Goal: Task Accomplishment & Management: Use online tool/utility

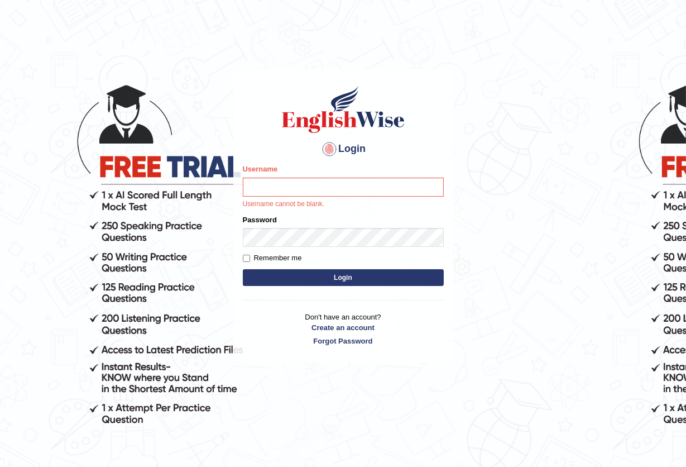
click at [344, 176] on div "Username Username cannot be blank." at bounding box center [343, 186] width 201 height 45
click at [277, 183] on input "Username" at bounding box center [343, 187] width 201 height 19
type input "seruwaia_parramatta"
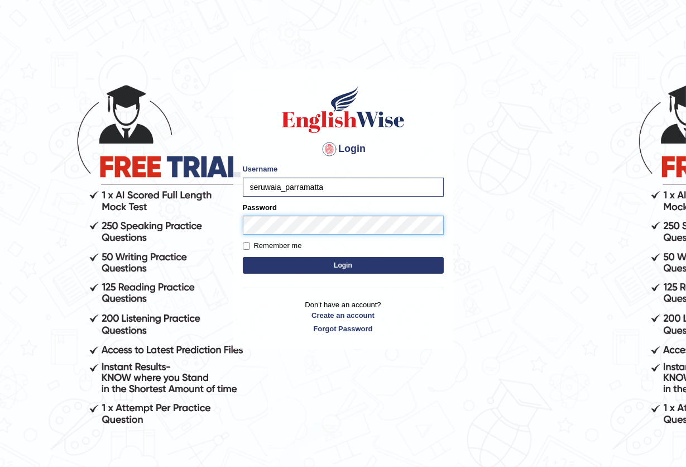
click at [243, 257] on button "Login" at bounding box center [343, 265] width 201 height 17
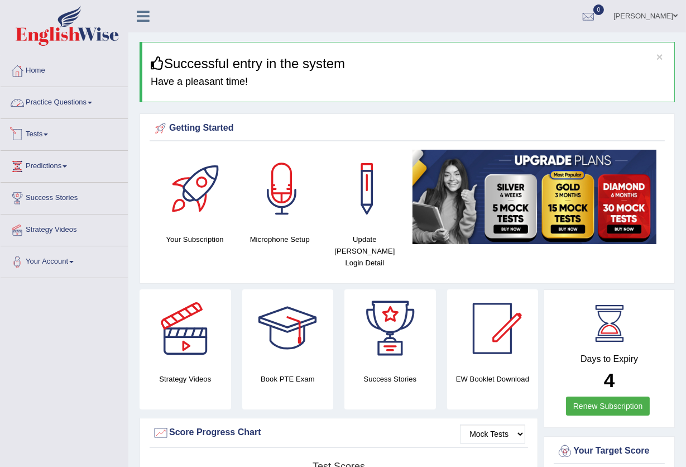
click at [48, 133] on span at bounding box center [46, 134] width 4 height 2
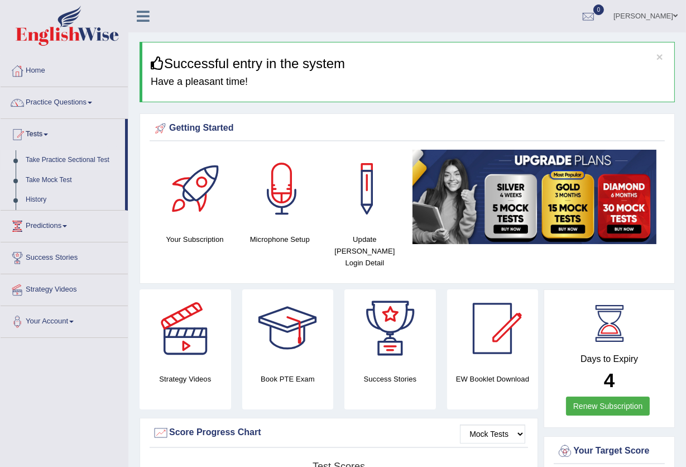
click at [54, 159] on link "Take Practice Sectional Test" at bounding box center [73, 160] width 104 height 20
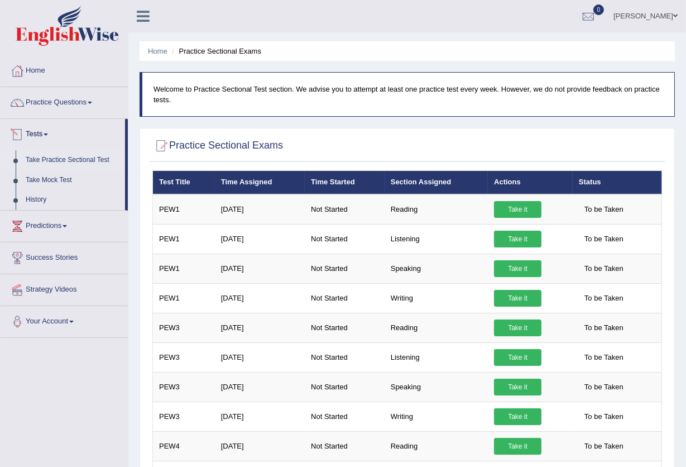
click at [53, 136] on link "Tests" at bounding box center [63, 133] width 125 height 28
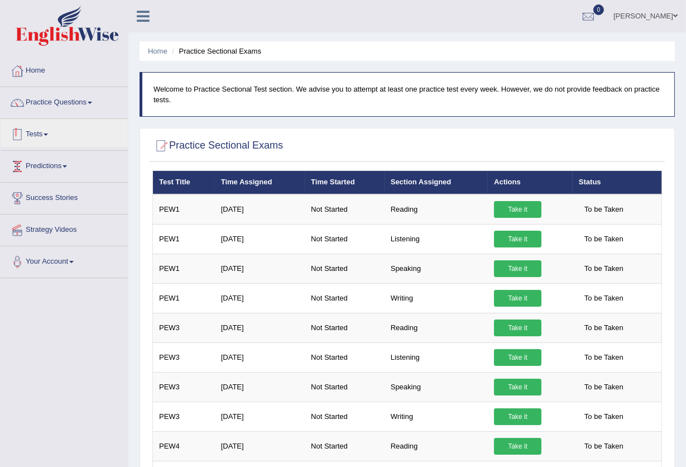
click at [46, 137] on link "Tests" at bounding box center [64, 133] width 127 height 28
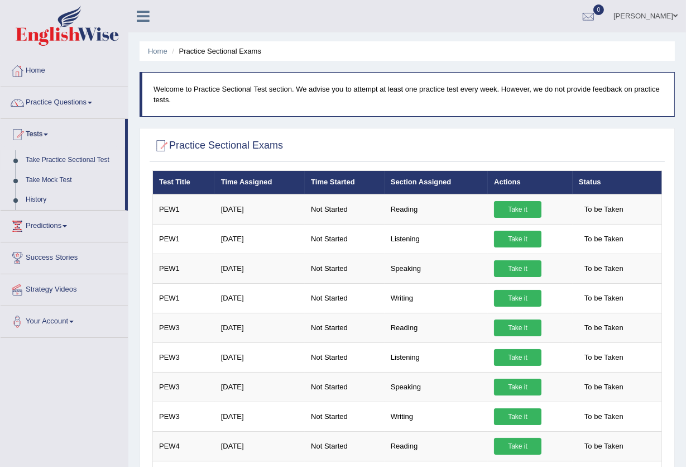
click at [64, 158] on link "Take Practice Sectional Test" at bounding box center [73, 160] width 104 height 20
click at [516, 204] on link "Take it" at bounding box center [517, 209] width 47 height 17
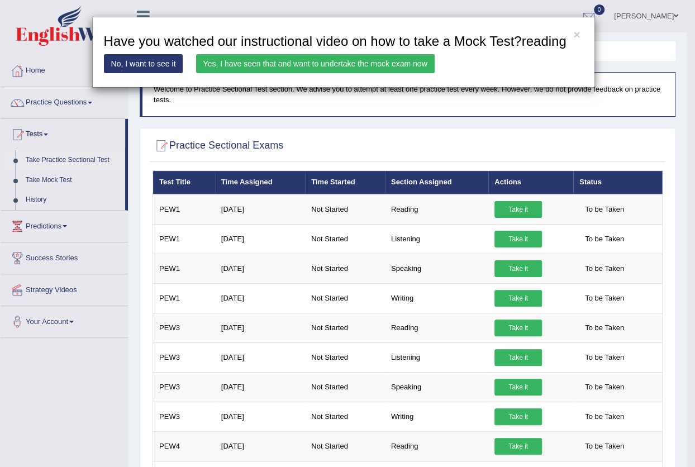
click at [149, 65] on link "No, I want to see it" at bounding box center [143, 63] width 79 height 19
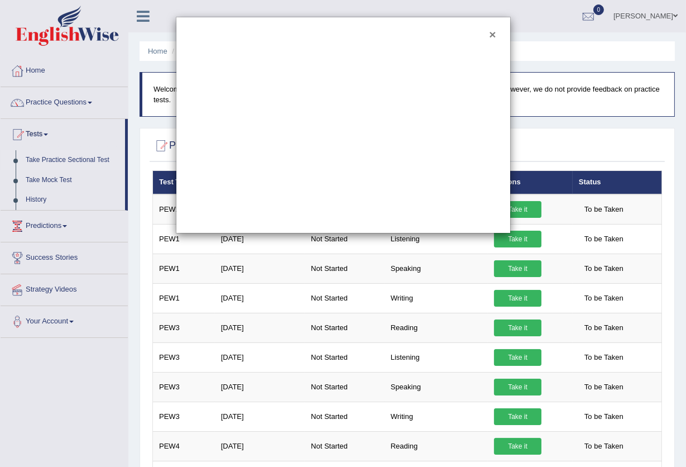
click at [494, 33] on button "×" at bounding box center [492, 34] width 7 height 12
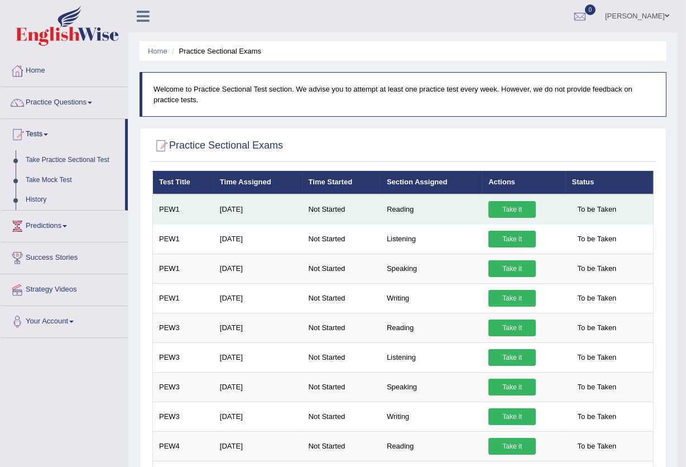
click at [502, 207] on link "Take it" at bounding box center [512, 209] width 47 height 17
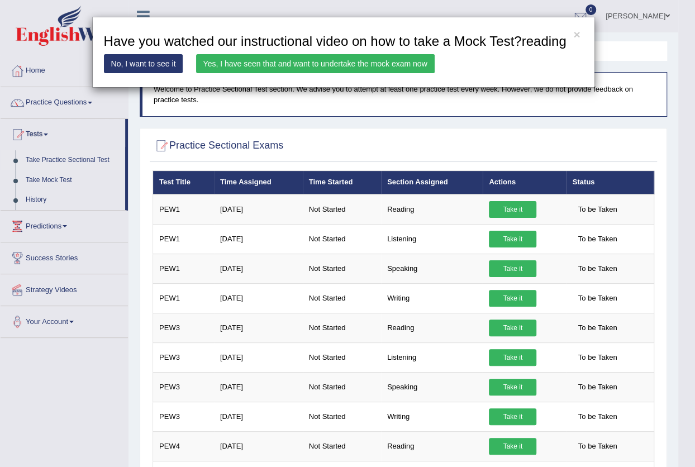
click at [304, 60] on link "Yes, I have seen that and want to undertake the mock exam now" at bounding box center [315, 63] width 239 height 19
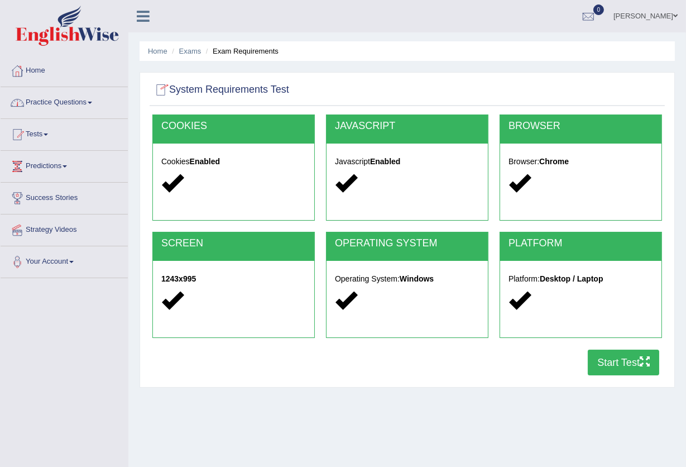
click at [51, 94] on link "Practice Questions" at bounding box center [64, 101] width 127 height 28
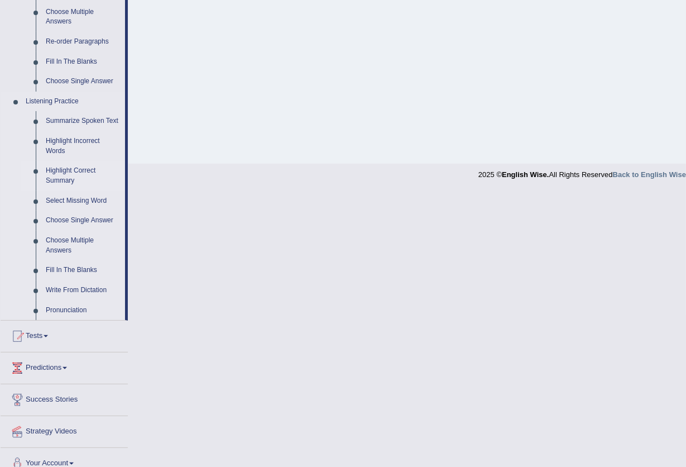
scroll to position [408, 0]
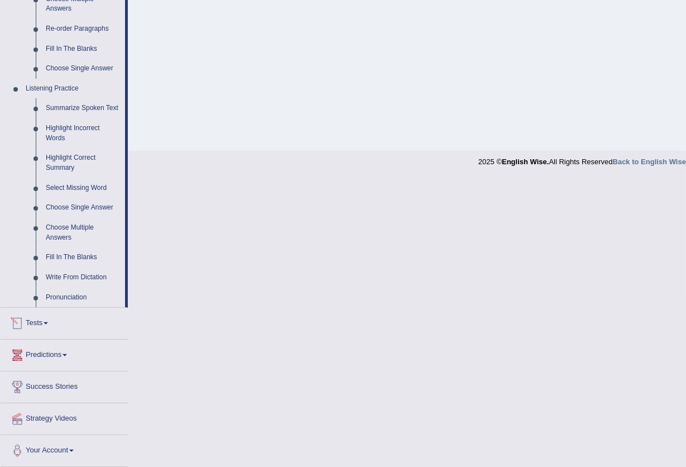
click at [41, 323] on link "Tests" at bounding box center [64, 322] width 127 height 28
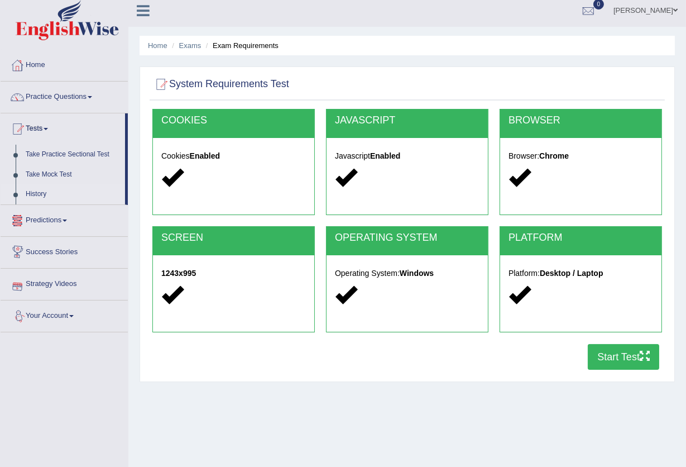
scroll to position [0, 0]
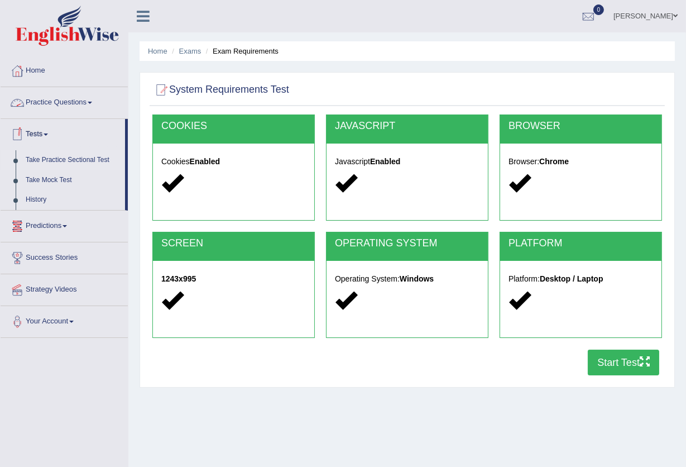
click at [75, 158] on link "Take Practice Sectional Test" at bounding box center [73, 160] width 104 height 20
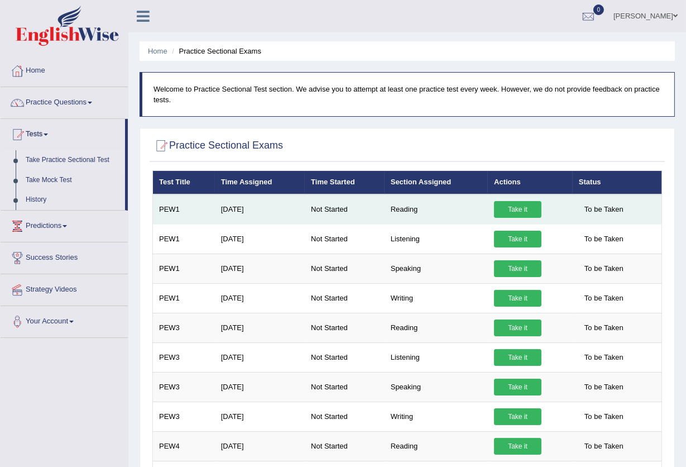
click at [520, 209] on link "Take it" at bounding box center [517, 209] width 47 height 17
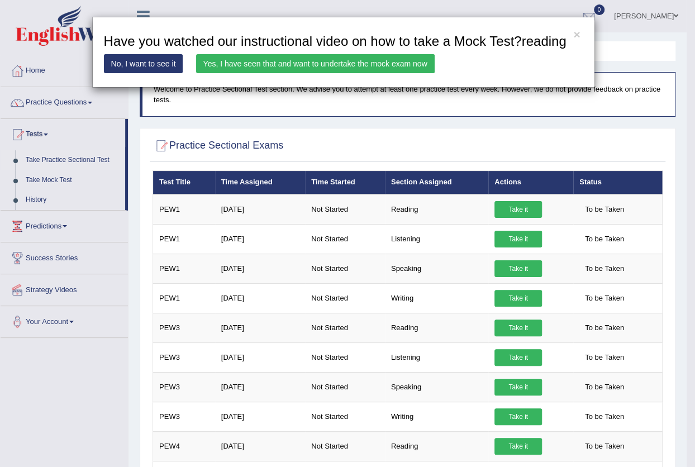
click at [313, 60] on link "Yes, I have seen that and want to undertake the mock exam now" at bounding box center [315, 63] width 239 height 19
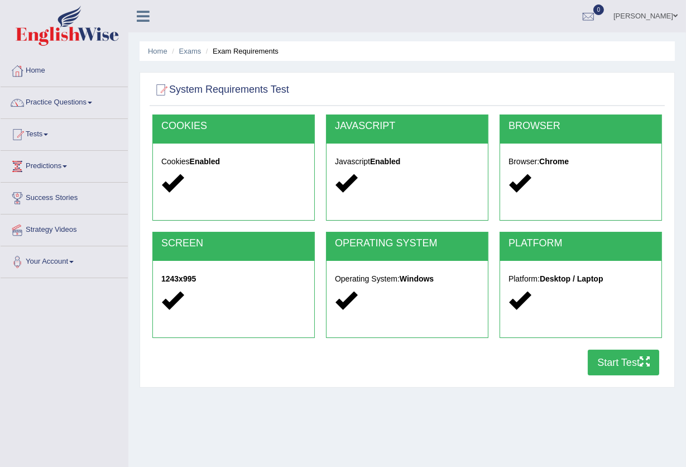
click at [598, 359] on button "Start Test" at bounding box center [623, 363] width 71 height 26
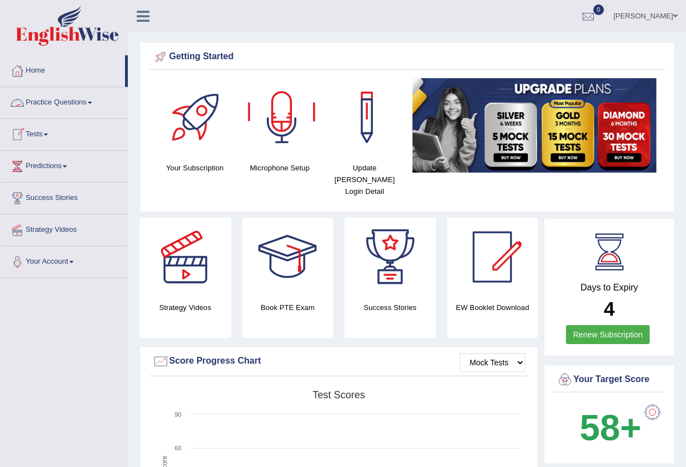
click at [81, 106] on link "Practice Questions" at bounding box center [64, 101] width 127 height 28
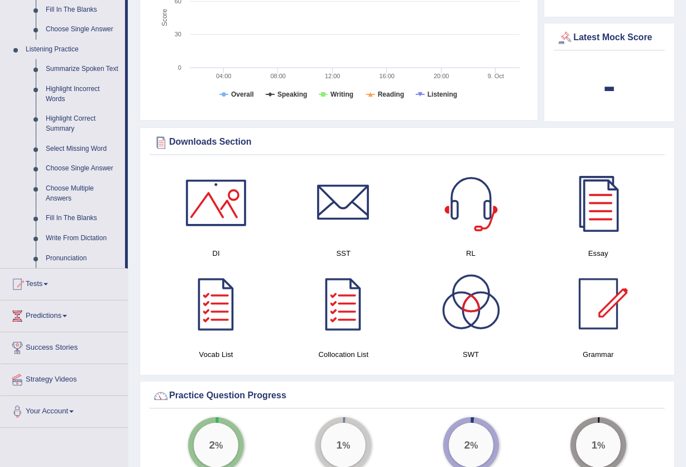
scroll to position [595, 0]
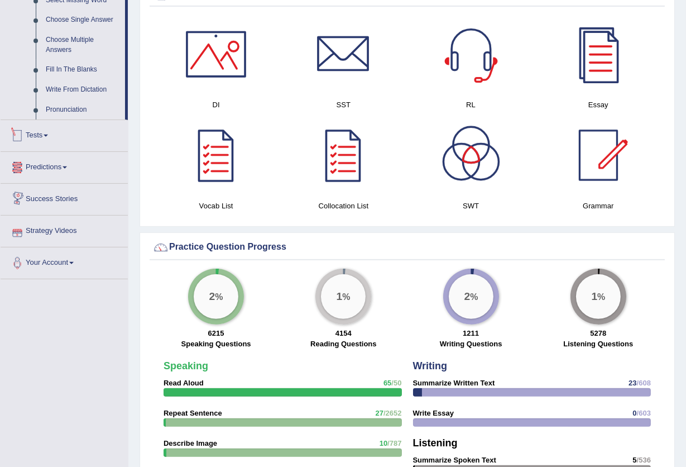
click at [51, 133] on link "Tests" at bounding box center [64, 134] width 127 height 28
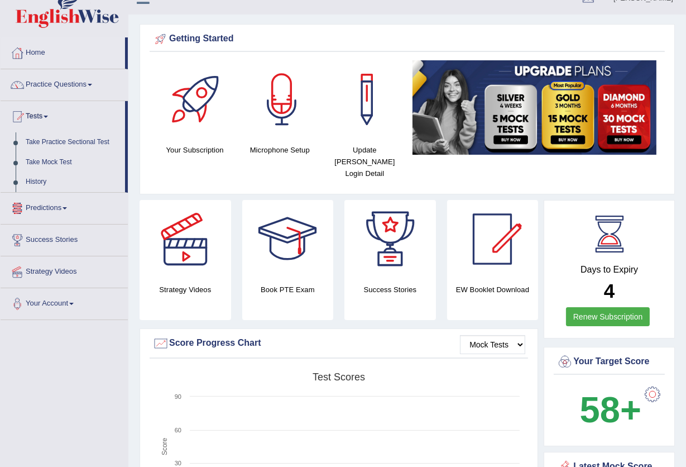
scroll to position [0, 0]
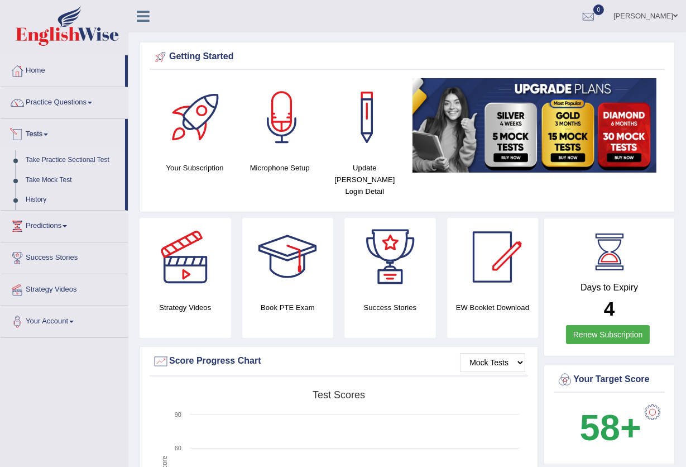
click at [53, 160] on link "Take Practice Sectional Test" at bounding box center [73, 160] width 104 height 20
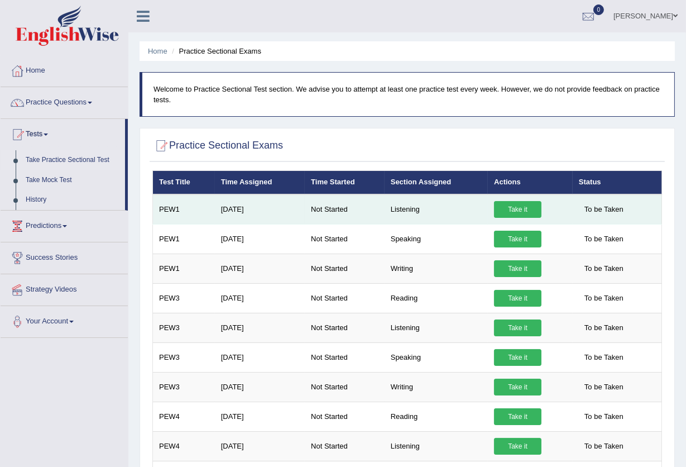
click at [595, 204] on span "To be Taken" at bounding box center [604, 209] width 50 height 17
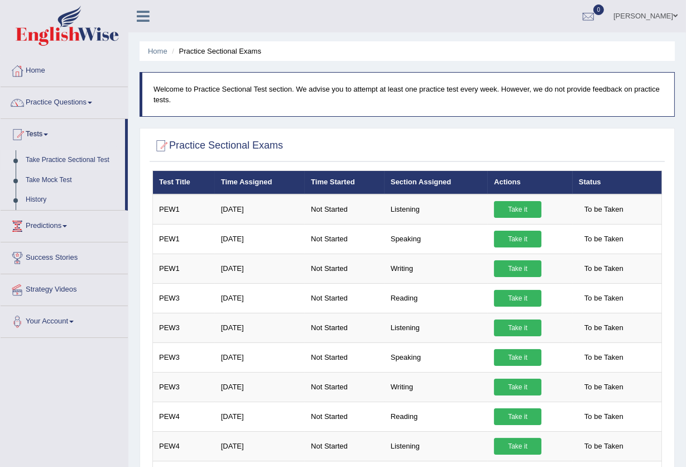
click at [514, 184] on th "Actions" at bounding box center [530, 182] width 85 height 23
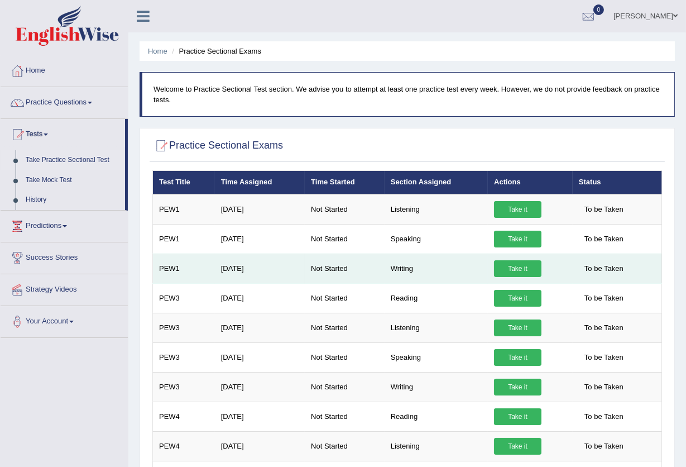
click at [411, 264] on td "Writing" at bounding box center [436, 269] width 103 height 30
click at [524, 268] on link "Take it" at bounding box center [517, 268] width 47 height 17
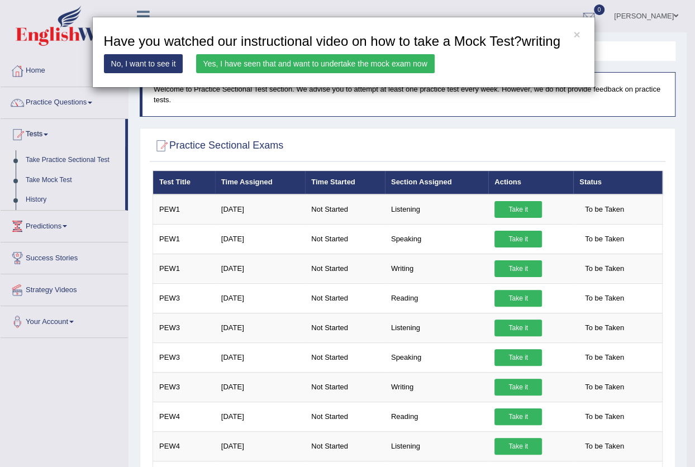
click at [307, 60] on link "Yes, I have seen that and want to undertake the mock exam now" at bounding box center [315, 63] width 239 height 19
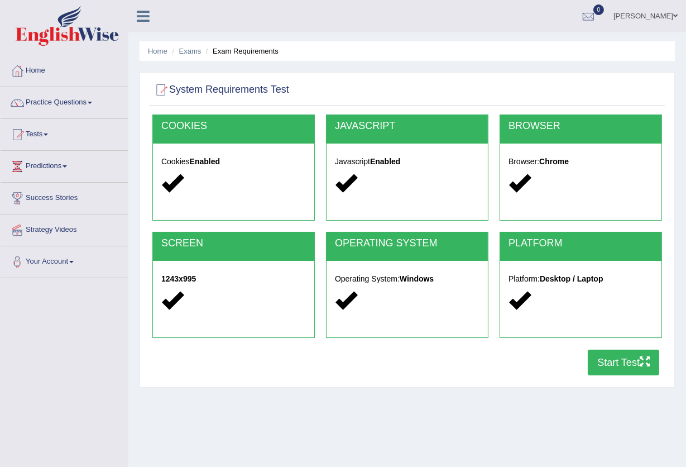
click at [614, 364] on button "Start Test" at bounding box center [623, 363] width 71 height 26
